Goal: Task Accomplishment & Management: Manage account settings

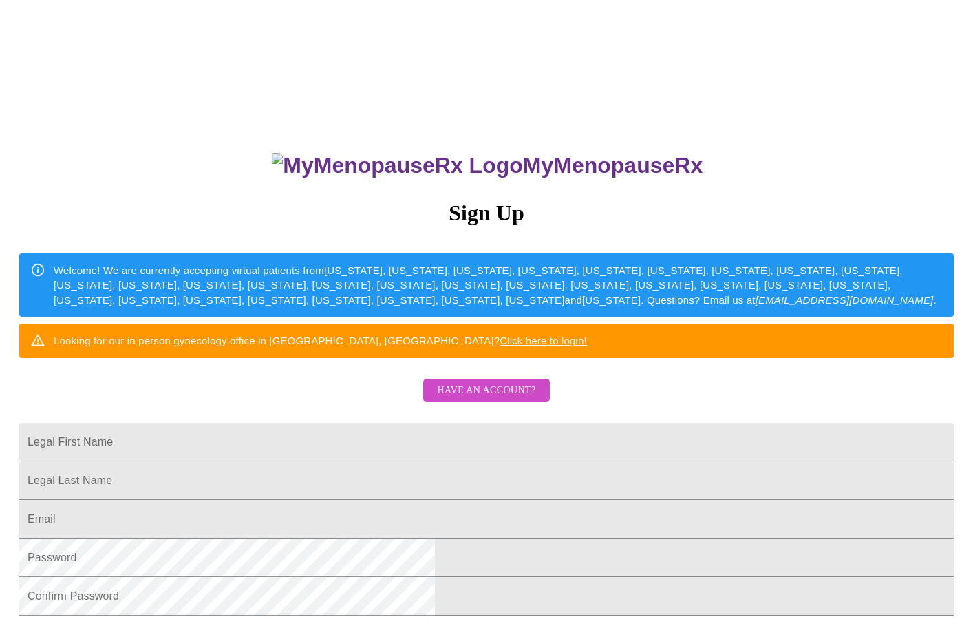
click at [478, 399] on span "Have an account?" at bounding box center [486, 390] width 98 height 17
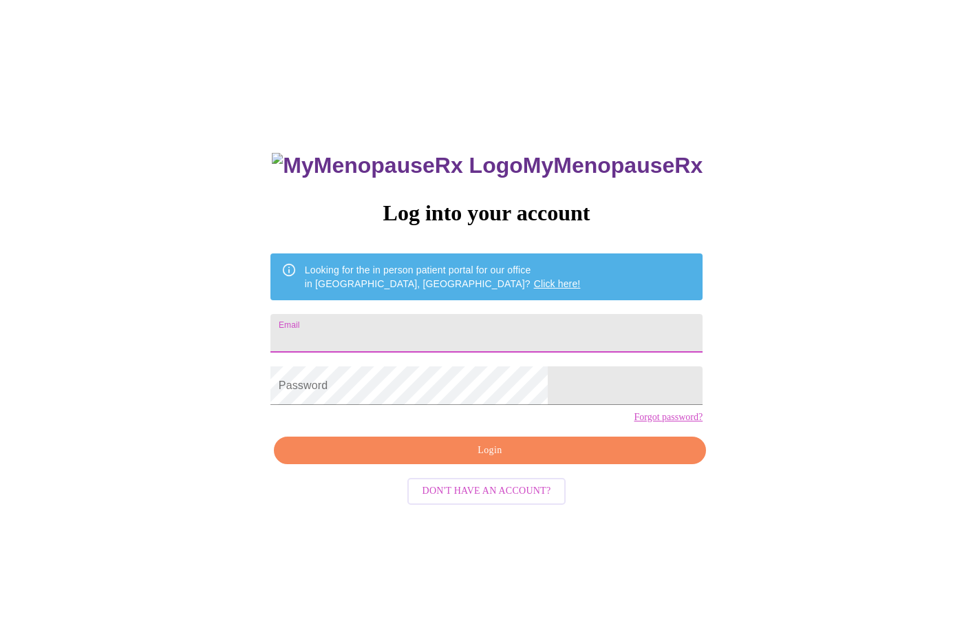
type input "[EMAIL_ADDRESS][DOMAIN_NAME]"
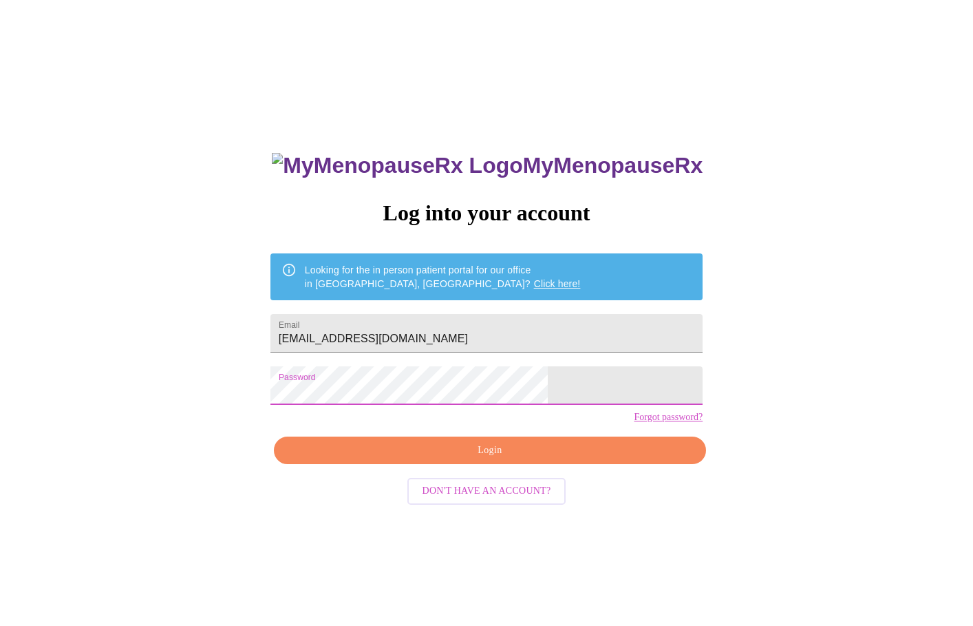
click at [460, 459] on span "Login" at bounding box center [490, 450] width 401 height 17
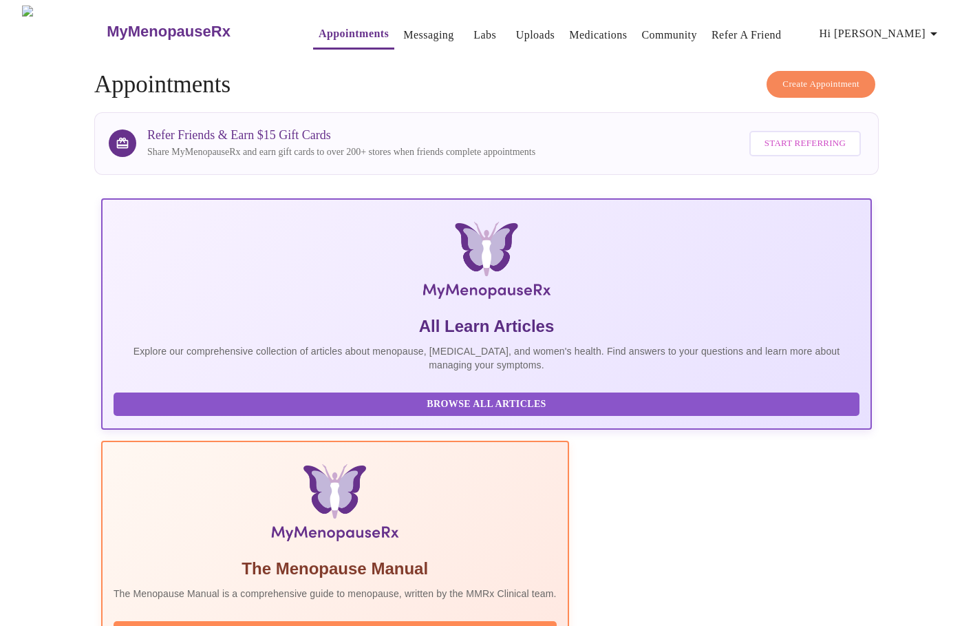
click at [403, 29] on link "Messaging" at bounding box center [428, 34] width 50 height 19
click at [474, 31] on link "Labs" at bounding box center [485, 34] width 23 height 19
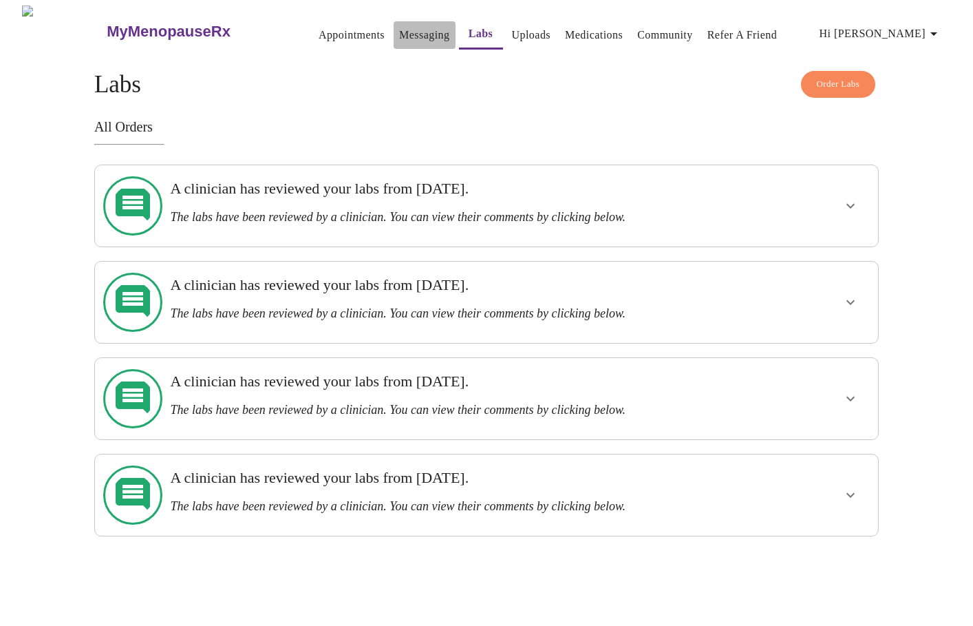
click at [401, 26] on link "Messaging" at bounding box center [424, 34] width 50 height 19
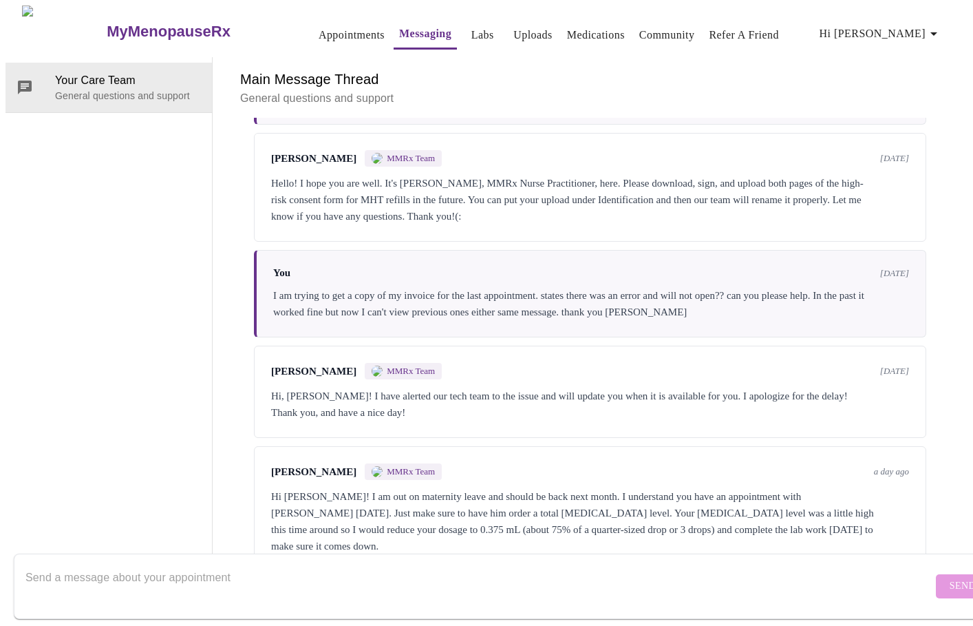
scroll to position [1832, 0]
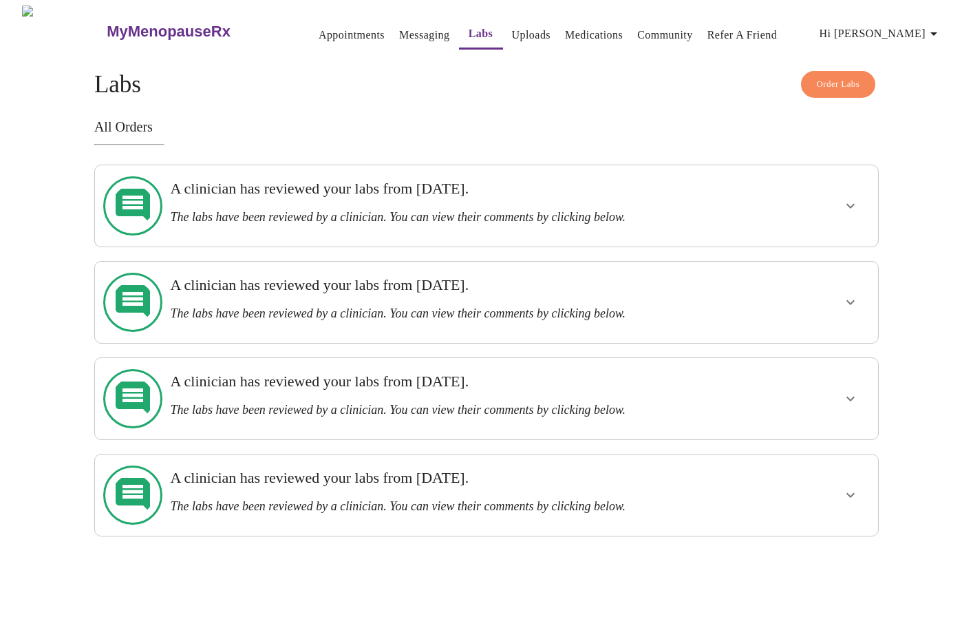
click at [324, 34] on link "Appointments" at bounding box center [352, 34] width 66 height 19
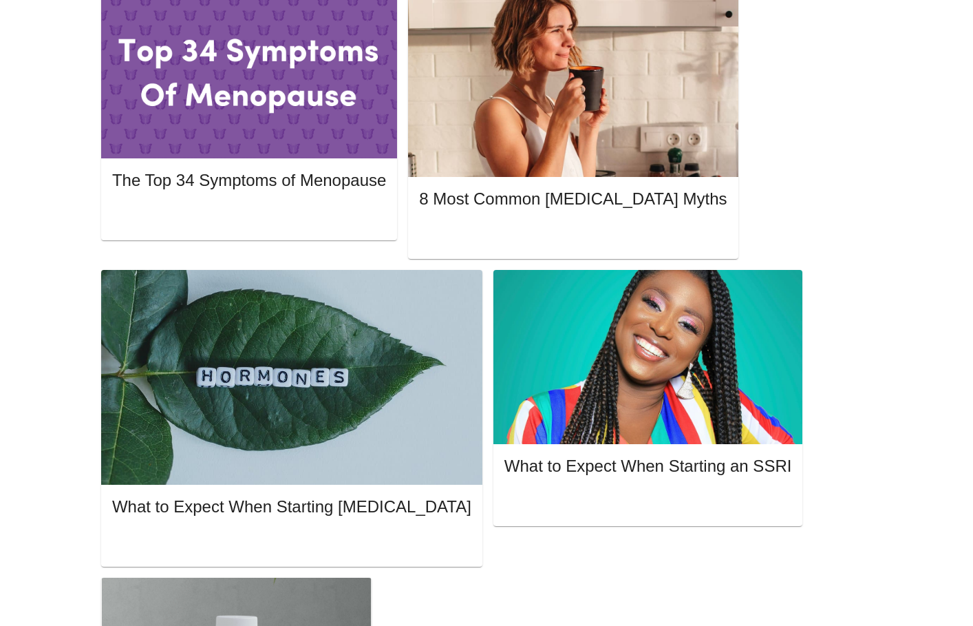
scroll to position [683, 0]
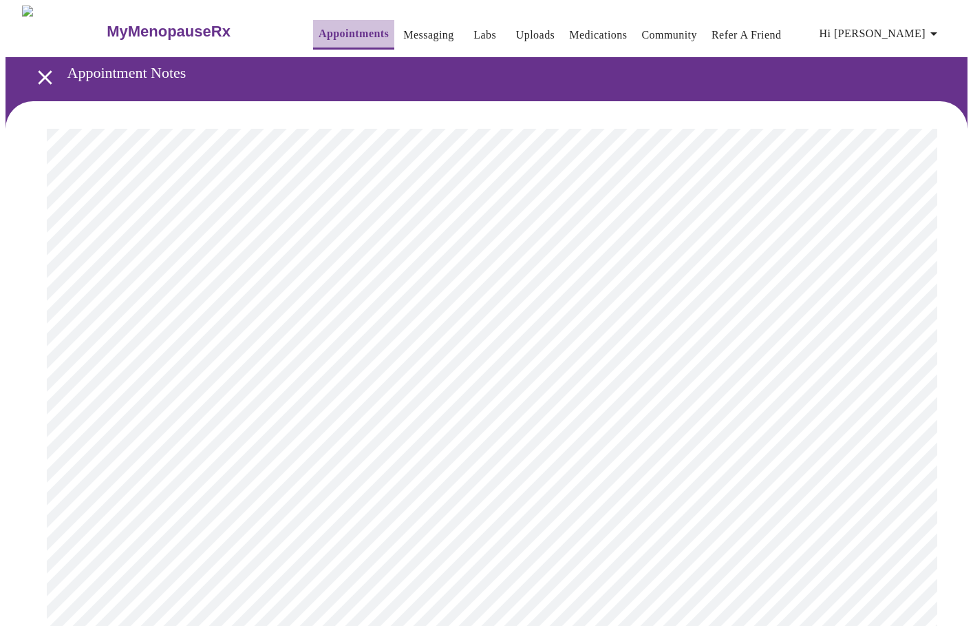
click at [331, 25] on link "Appointments" at bounding box center [354, 33] width 70 height 19
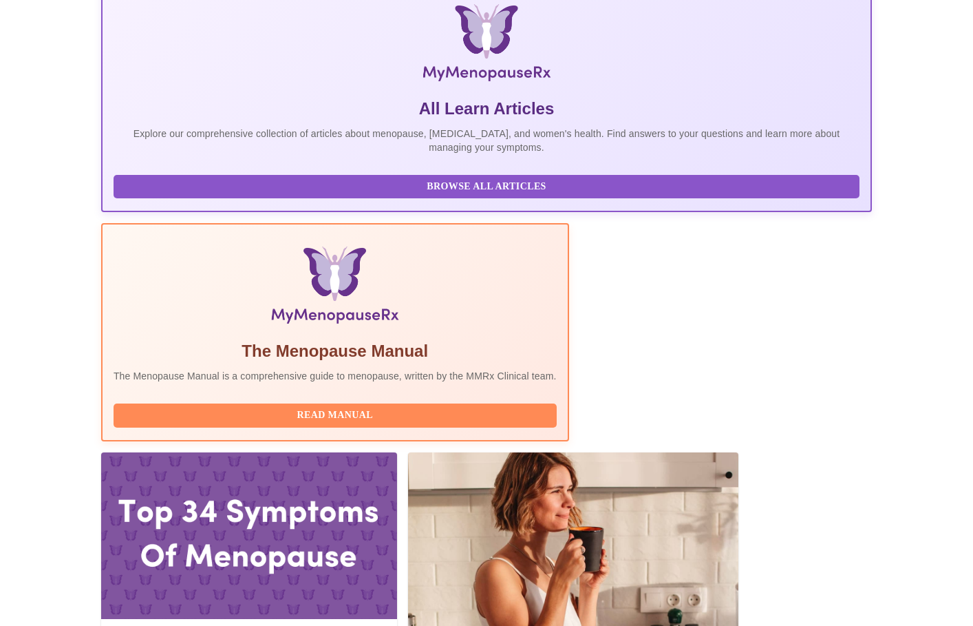
scroll to position [218, 0]
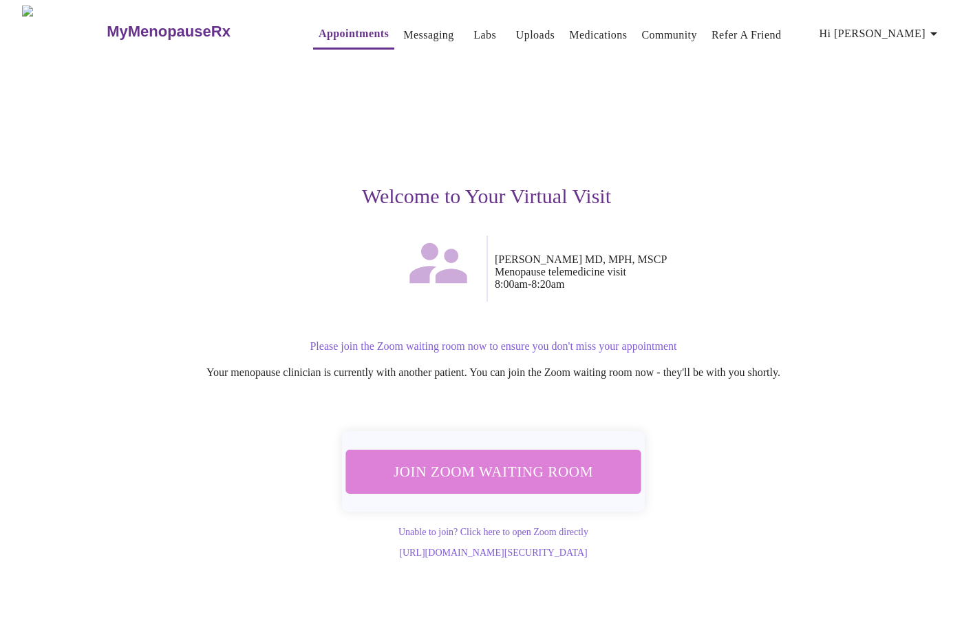
click at [580, 474] on span "Join Zoom Waiting Room" at bounding box center [493, 471] width 259 height 25
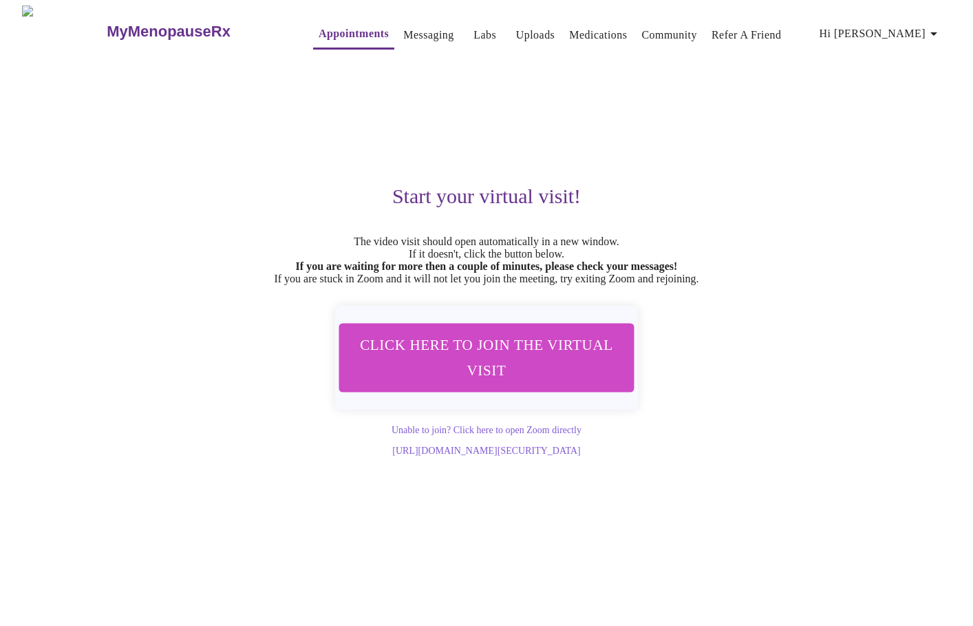
click at [412, 36] on link "Messaging" at bounding box center [428, 34] width 50 height 19
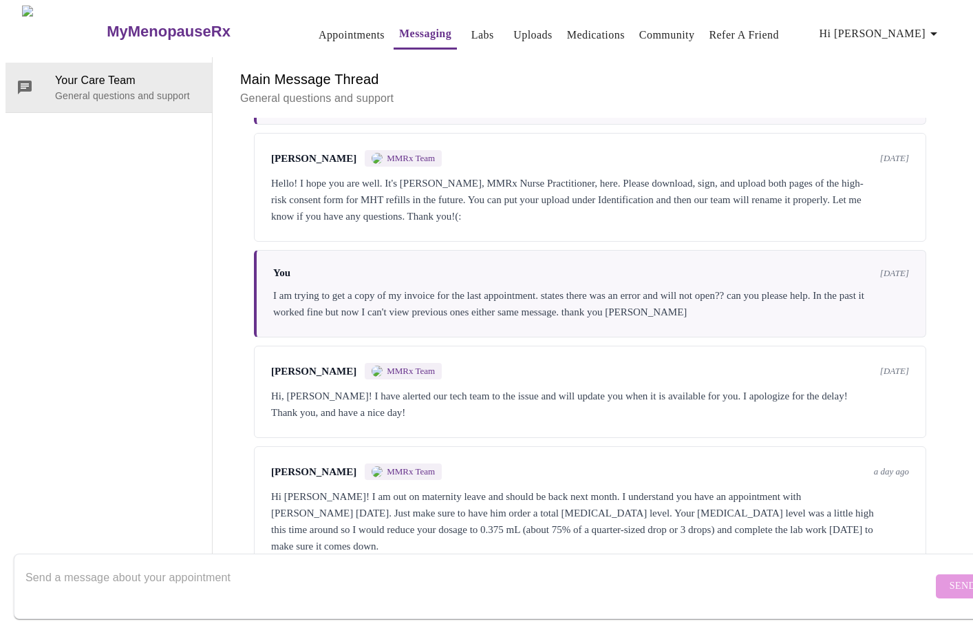
scroll to position [1832, 0]
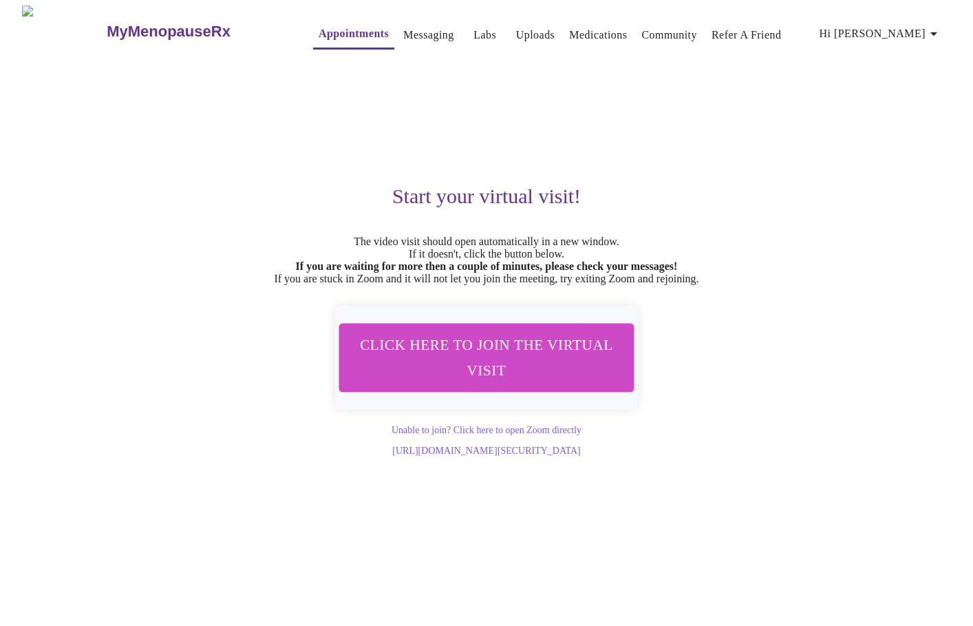
click at [588, 32] on link "Medications" at bounding box center [598, 34] width 58 height 19
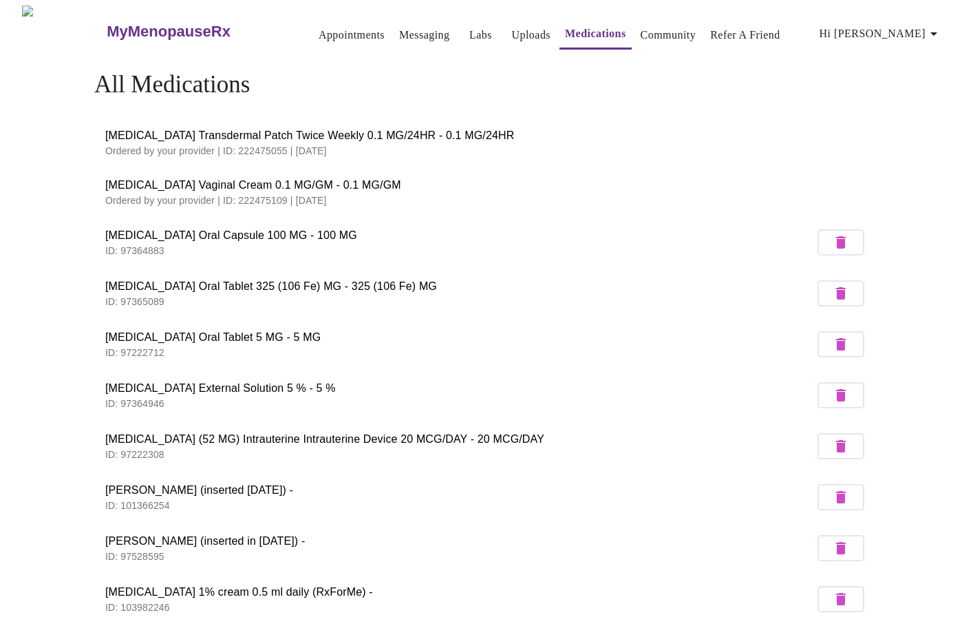
click at [923, 36] on span "Hi [PERSON_NAME]" at bounding box center [881, 33] width 123 height 19
click at [909, 108] on li "Log out" at bounding box center [916, 103] width 63 height 25
